Goal: Information Seeking & Learning: Check status

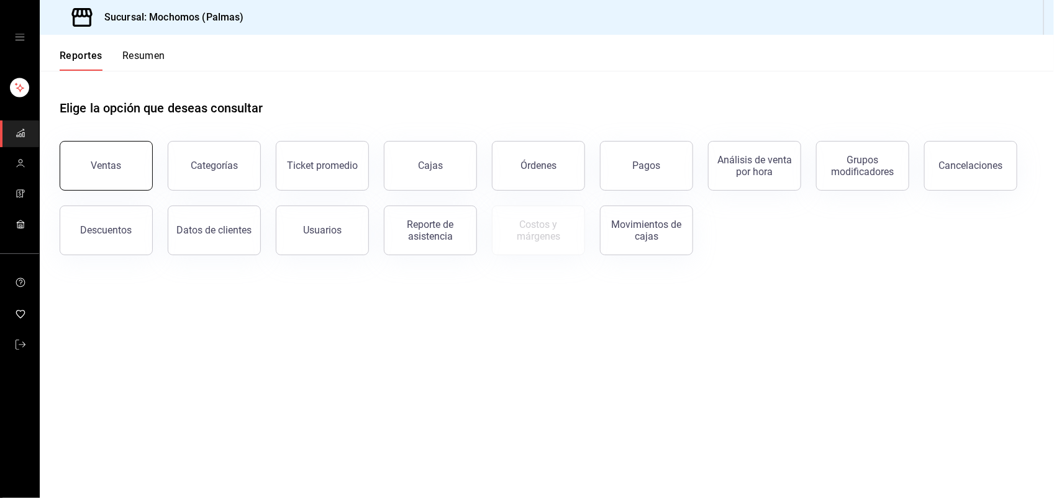
click at [109, 174] on button "Ventas" at bounding box center [106, 166] width 93 height 50
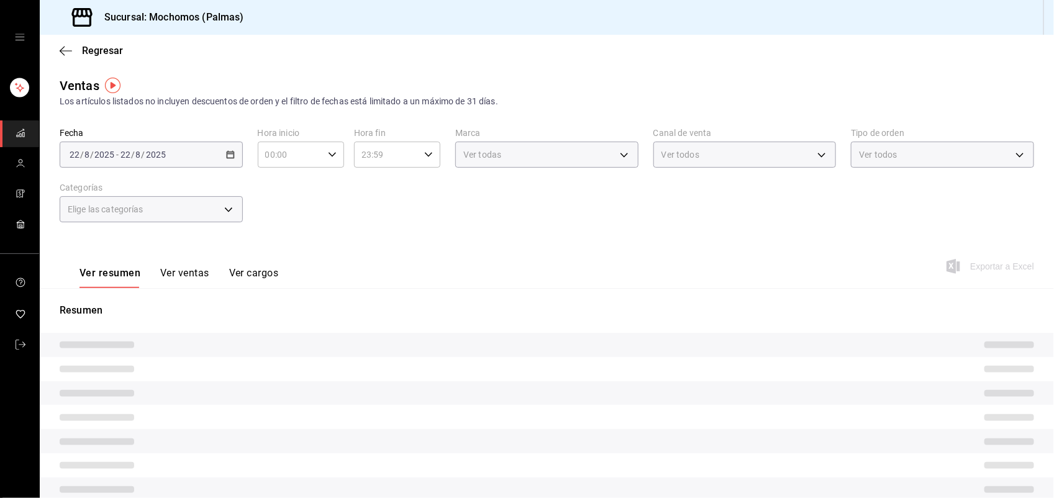
type input "05:00"
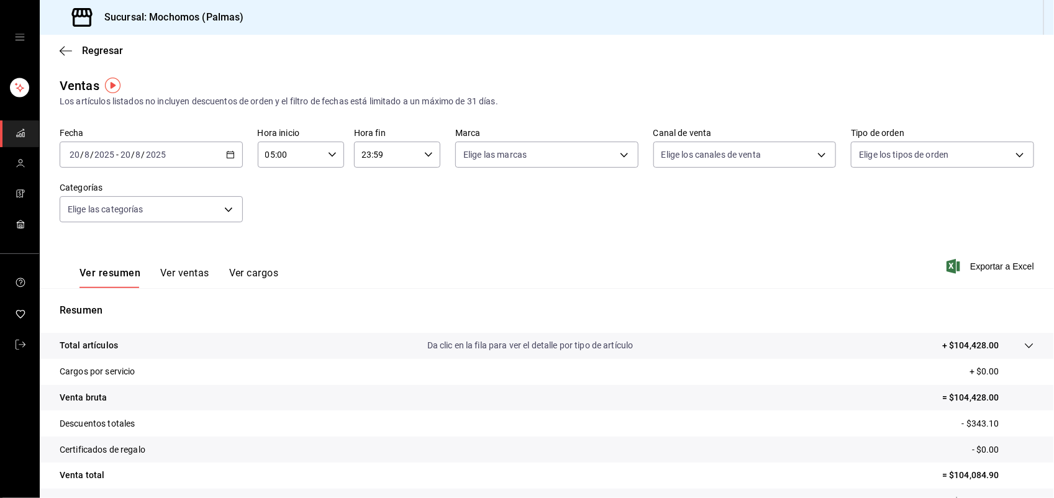
click at [218, 156] on div "[DATE] [DATE] - [DATE] [DATE]" at bounding box center [151, 155] width 183 height 26
click at [129, 218] on span "Ayer" at bounding box center [118, 220] width 96 height 13
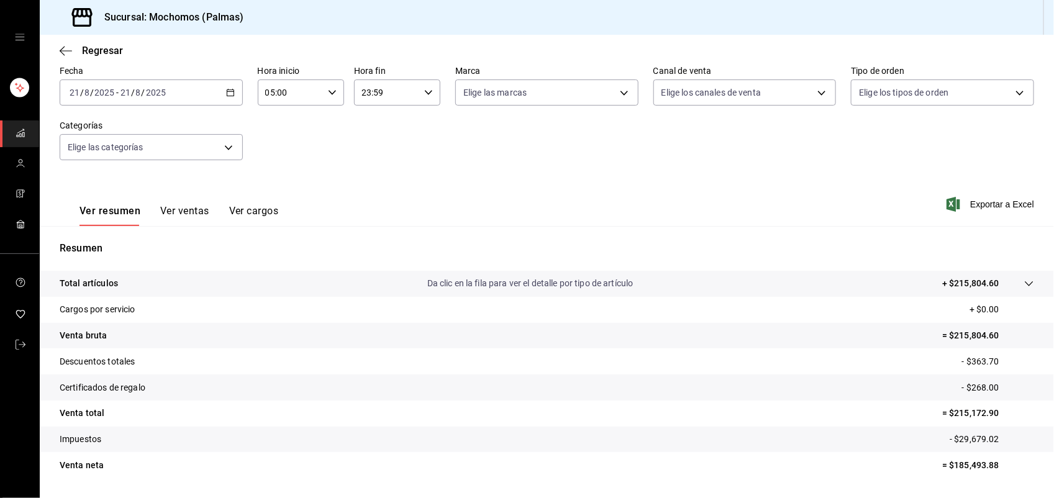
scroll to position [93, 0]
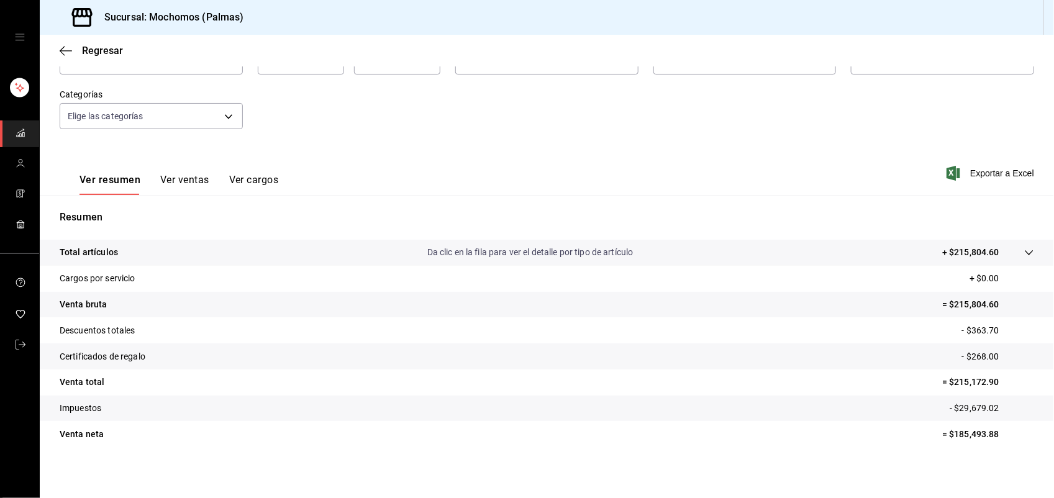
click at [194, 181] on button "Ver ventas" at bounding box center [184, 184] width 49 height 21
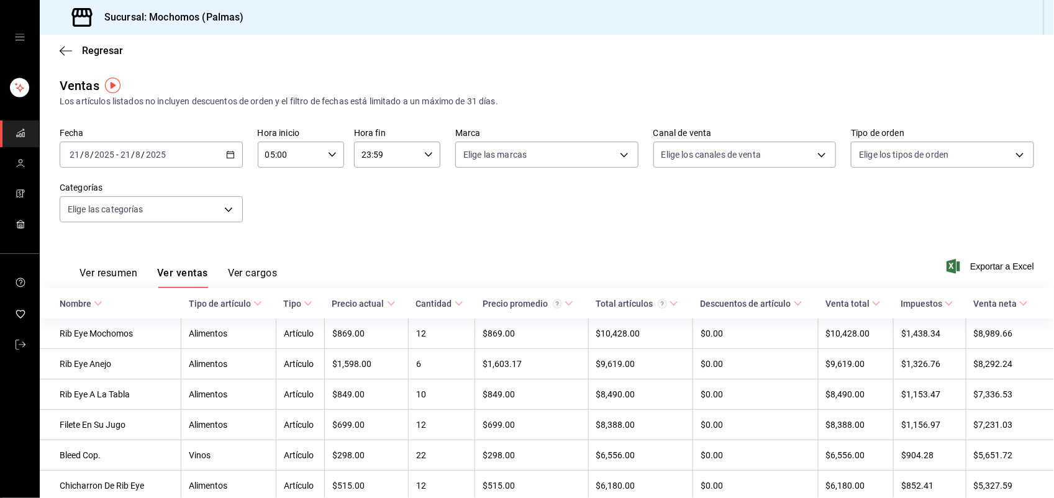
click at [306, 301] on icon at bounding box center [308, 303] width 9 height 9
click at [306, 300] on icon at bounding box center [308, 303] width 9 height 9
drag, startPoint x: 300, startPoint y: 304, endPoint x: 263, endPoint y: 306, distance: 37.3
click at [273, 306] on tr "Nombre Tipo de artículo Tipo Precio actual Cantidad Precio promedio Total artíc…" at bounding box center [547, 303] width 1014 height 30
click at [253, 305] on icon at bounding box center [257, 303] width 9 height 9
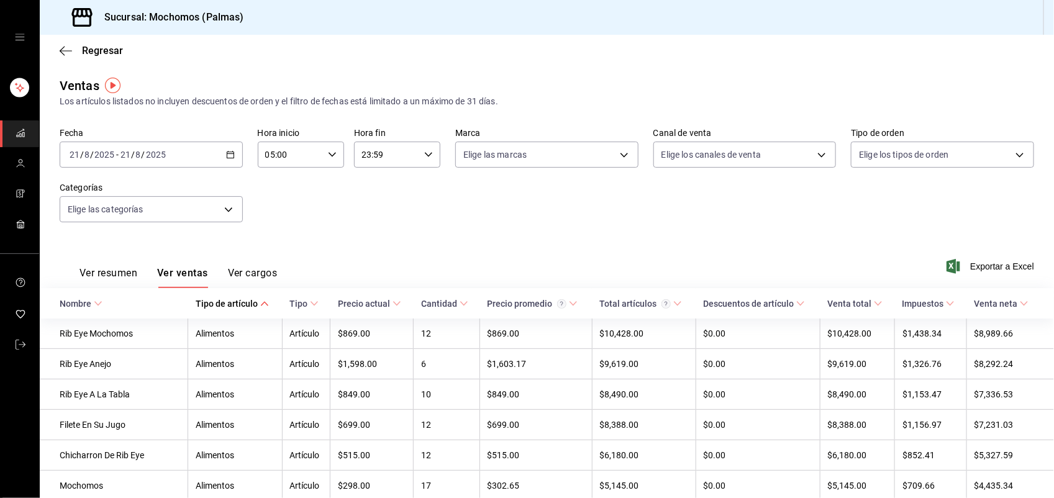
click at [253, 304] on div "Tipo de artículo" at bounding box center [227, 304] width 62 height 10
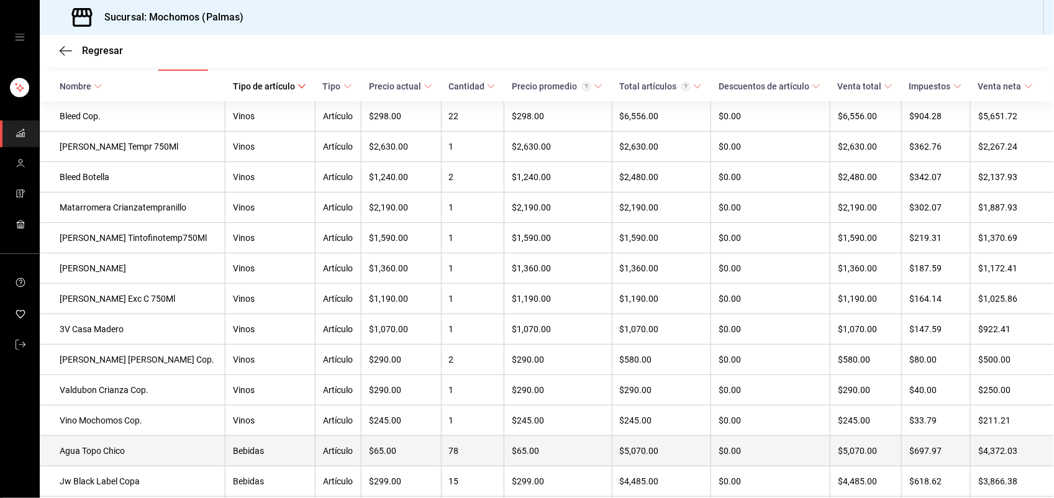
scroll to position [248, 0]
